Goal: Transaction & Acquisition: Purchase product/service

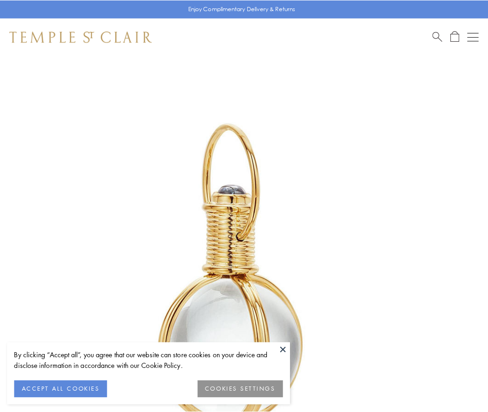
scroll to position [242, 0]
